Goal: Information Seeking & Learning: Learn about a topic

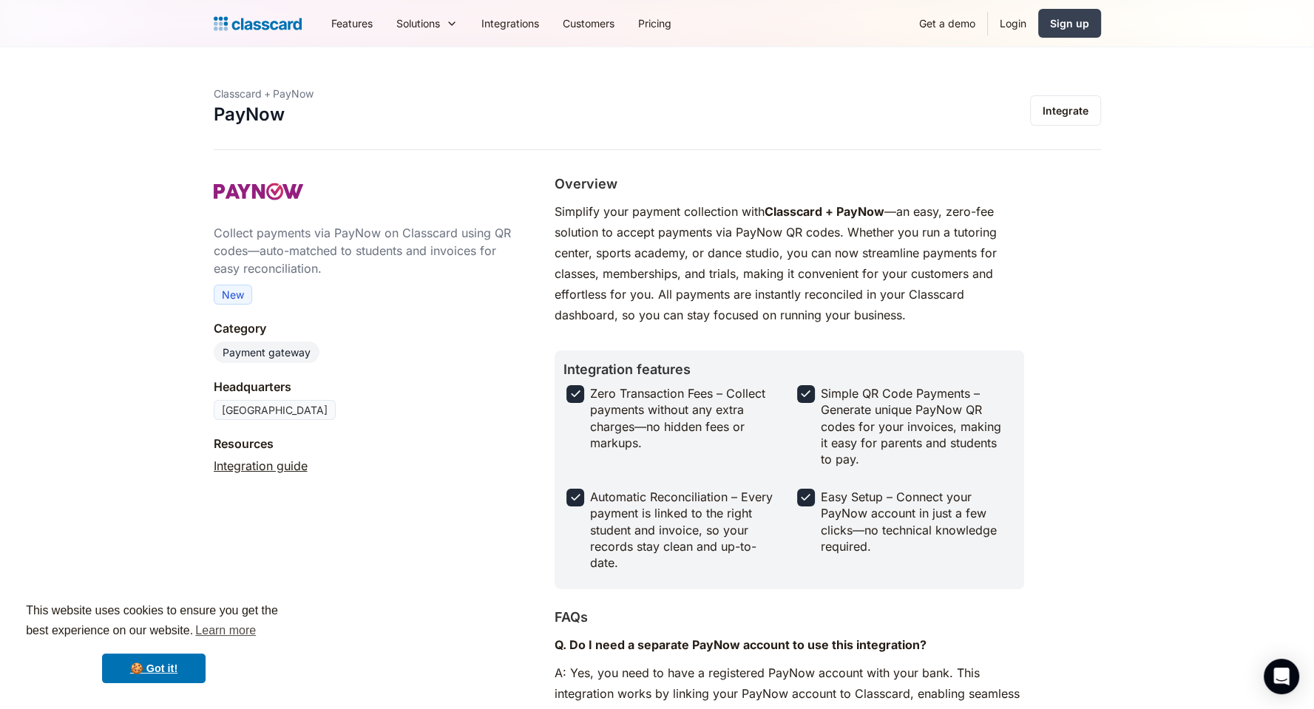
click at [267, 17] on img at bounding box center [258, 23] width 88 height 21
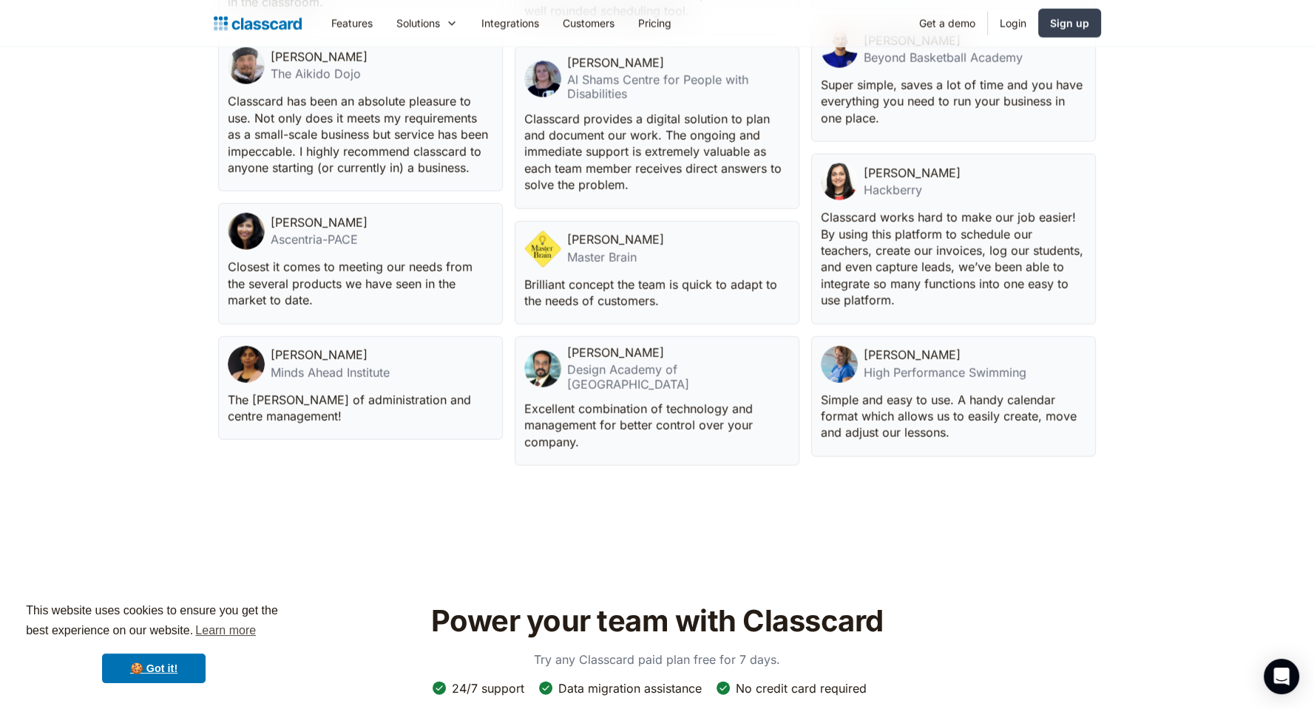
scroll to position [3570, 0]
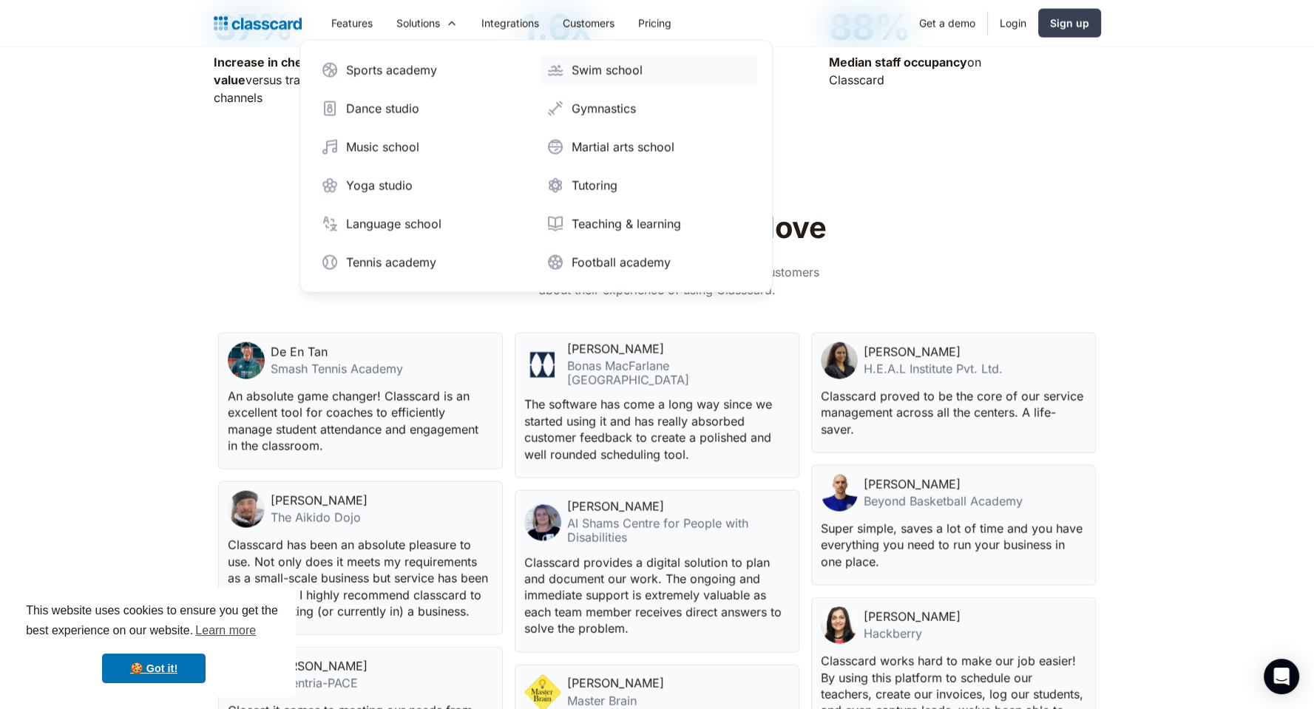
click at [604, 70] on div "Swim school" at bounding box center [607, 70] width 71 height 18
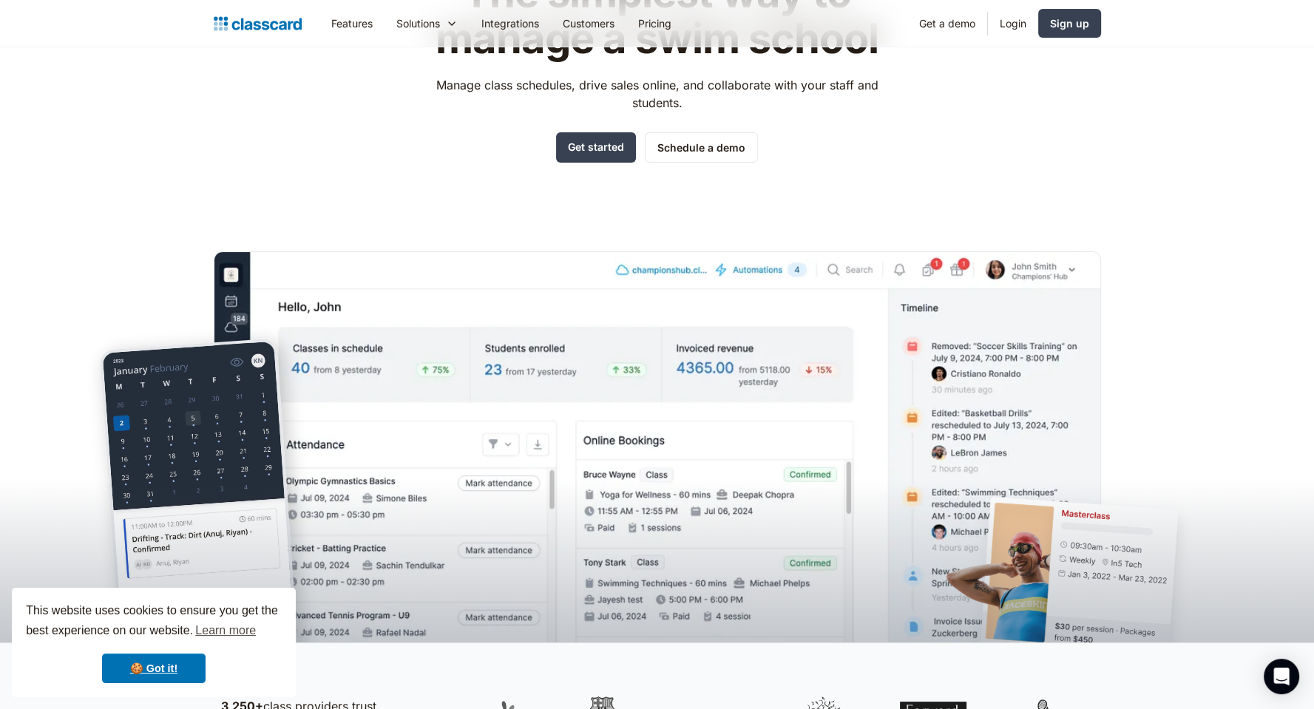
scroll to position [148, 0]
